Goal: Communication & Community: Participate in discussion

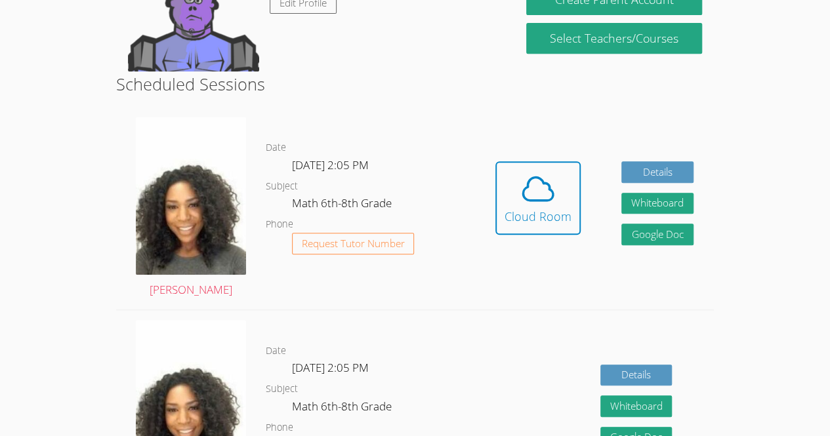
scroll to position [274, 0]
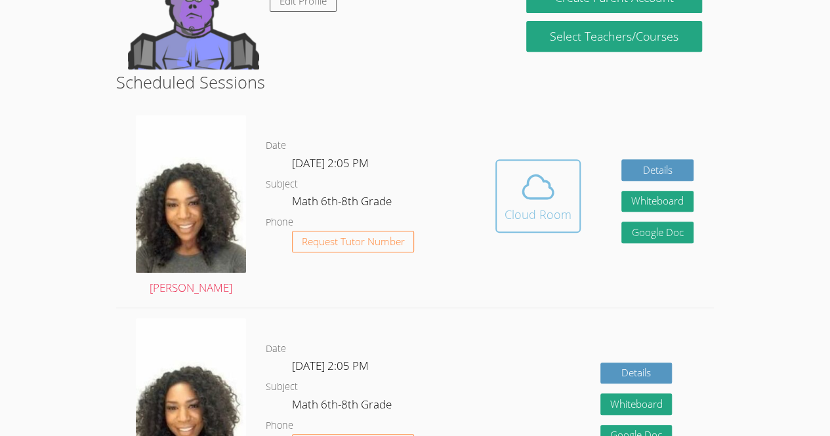
click at [539, 209] on div "Cloud Room" at bounding box center [538, 214] width 67 height 18
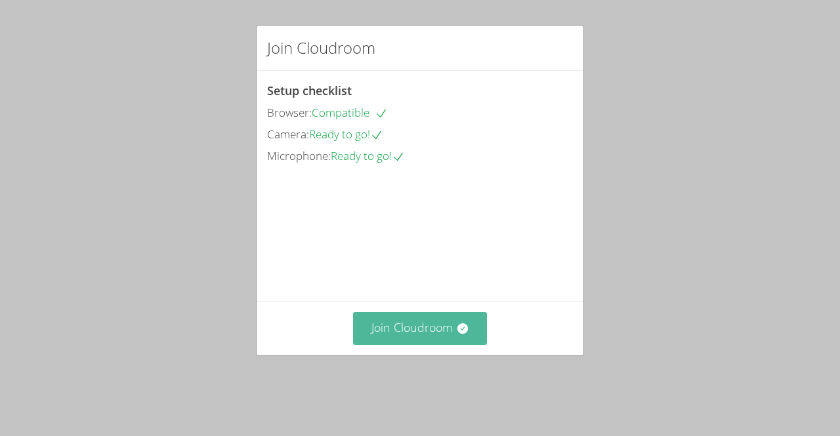
click at [438, 344] on button "Join Cloudroom" at bounding box center [420, 328] width 134 height 32
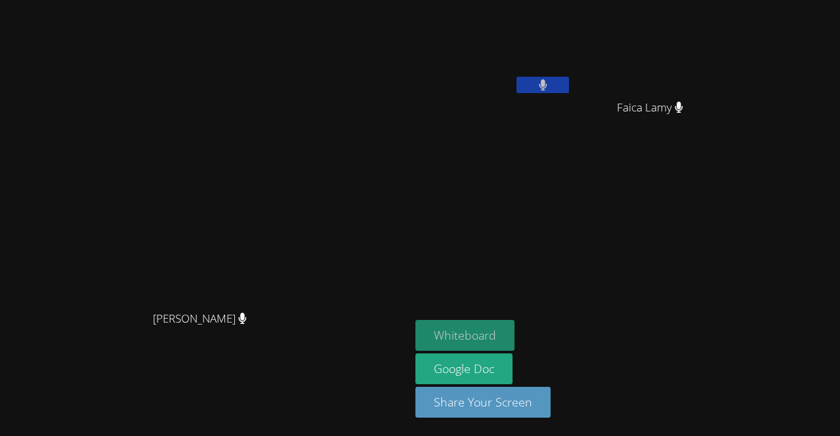
click at [514, 339] on button "Whiteboard" at bounding box center [464, 335] width 99 height 31
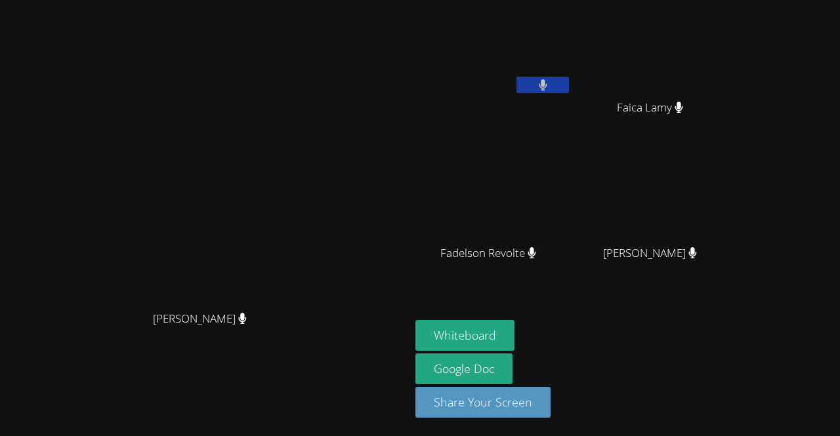
click at [571, 75] on video at bounding box center [493, 49] width 156 height 88
click at [547, 86] on icon at bounding box center [543, 84] width 9 height 11
click at [569, 78] on button at bounding box center [542, 85] width 52 height 16
click at [569, 85] on button at bounding box center [542, 85] width 52 height 16
click at [405, 416] on div "[PERSON_NAME] [PERSON_NAME]" at bounding box center [205, 218] width 400 height 426
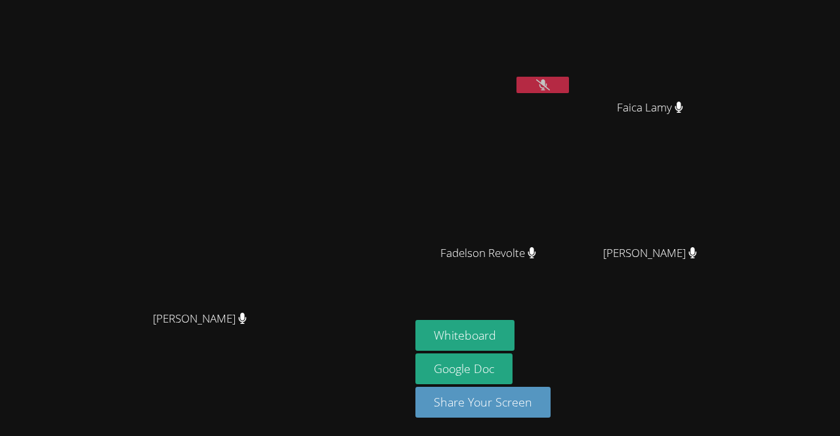
click at [550, 89] on icon at bounding box center [543, 84] width 14 height 11
click at [547, 90] on icon at bounding box center [543, 84] width 9 height 11
click at [550, 81] on icon at bounding box center [543, 84] width 14 height 11
click at [569, 79] on button at bounding box center [542, 85] width 52 height 16
click at [569, 77] on button at bounding box center [542, 85] width 52 height 16
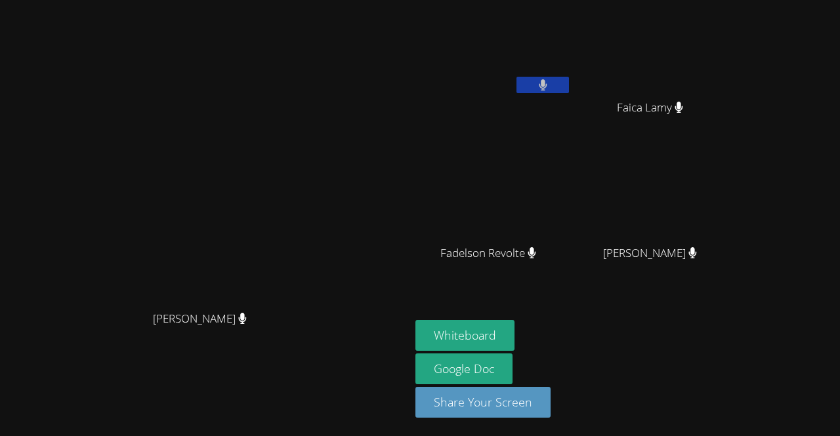
click at [304, 136] on video at bounding box center [205, 191] width 197 height 225
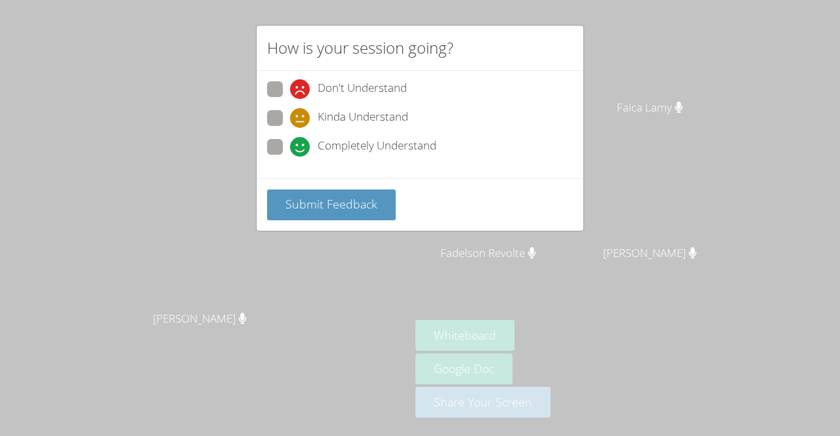
click at [365, 151] on span "Completely Understand" at bounding box center [377, 147] width 119 height 20
click at [301, 150] on input "Completely Understand" at bounding box center [295, 144] width 11 height 11
radio input "true"
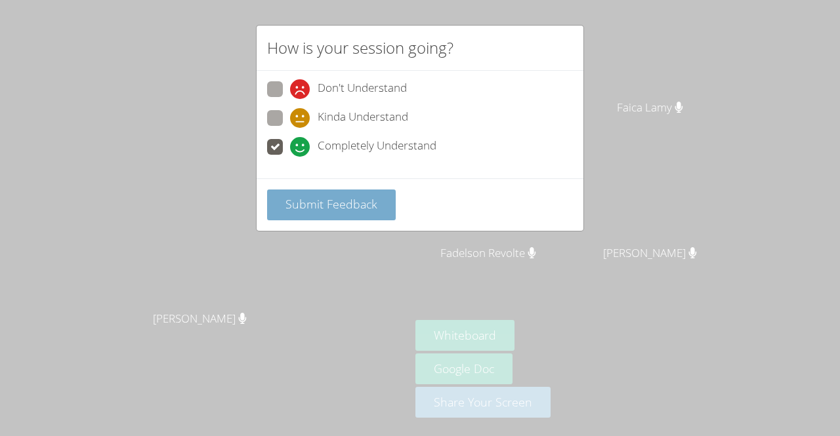
click at [332, 206] on span "Submit Feedback" at bounding box center [331, 204] width 92 height 16
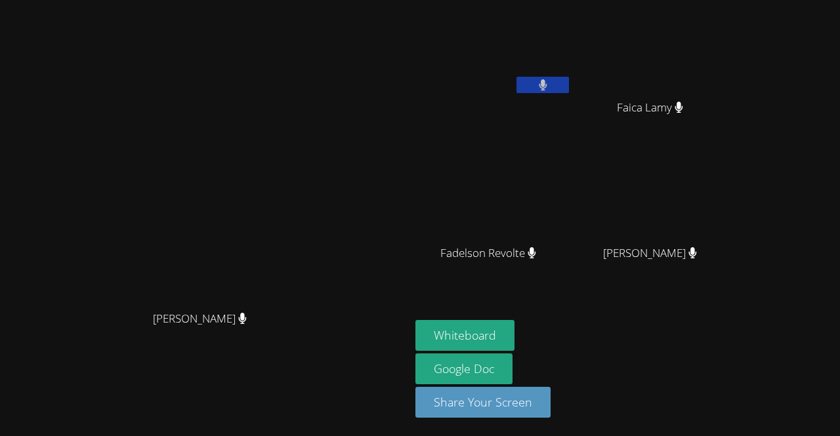
click at [304, 166] on video at bounding box center [205, 191] width 197 height 225
